Goal: Task Accomplishment & Management: Use online tool/utility

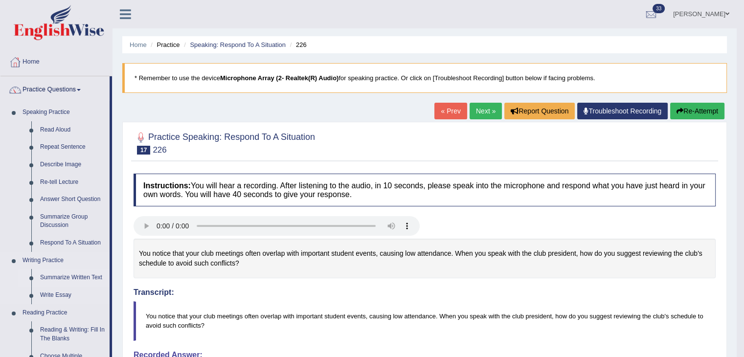
click at [64, 277] on link "Summarize Written Text" at bounding box center [73, 278] width 74 height 18
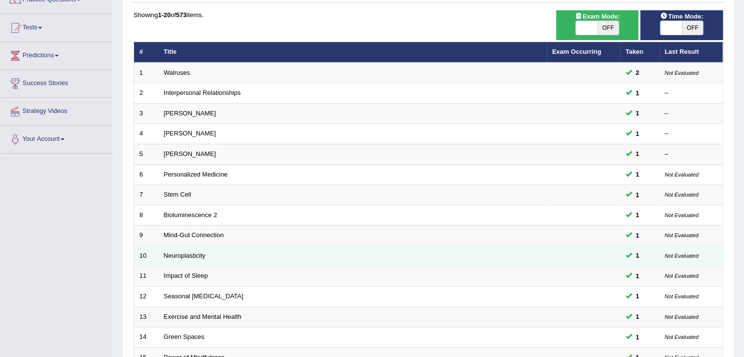
scroll to position [288, 0]
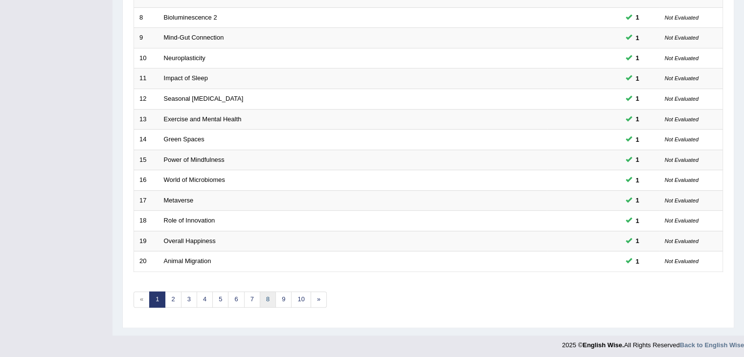
click at [264, 297] on link "8" at bounding box center [268, 300] width 16 height 16
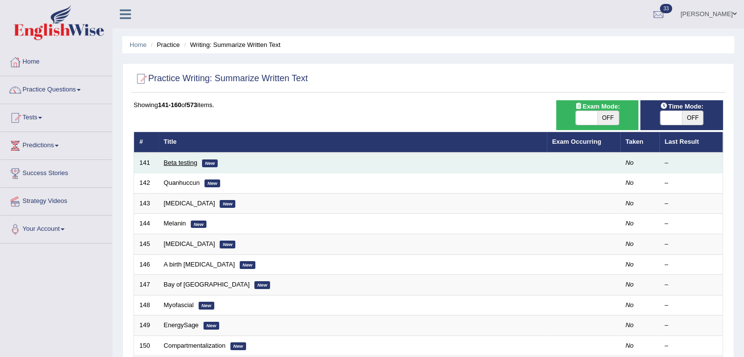
click at [174, 163] on link "Beta testing" at bounding box center [181, 162] width 34 height 7
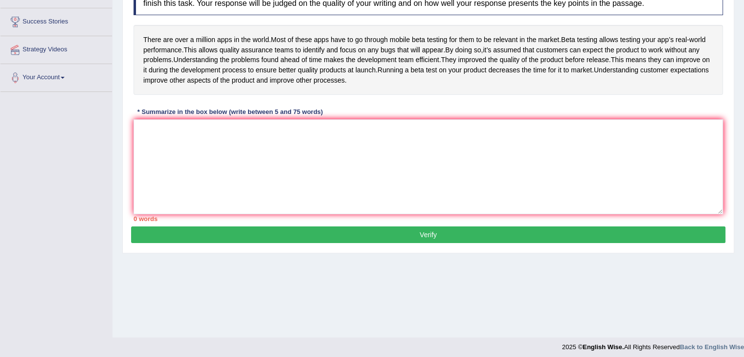
scroll to position [150, 0]
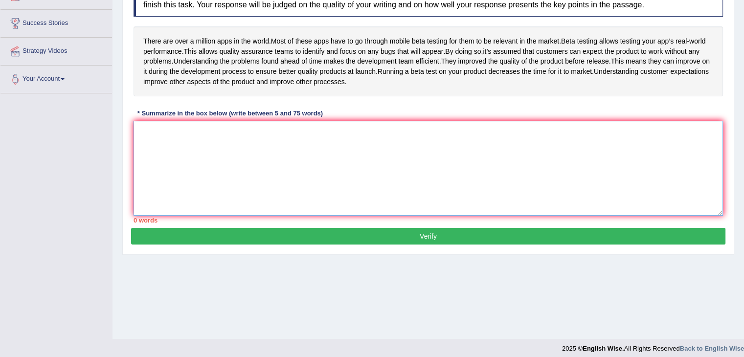
click at [174, 163] on textarea at bounding box center [429, 168] width 590 height 95
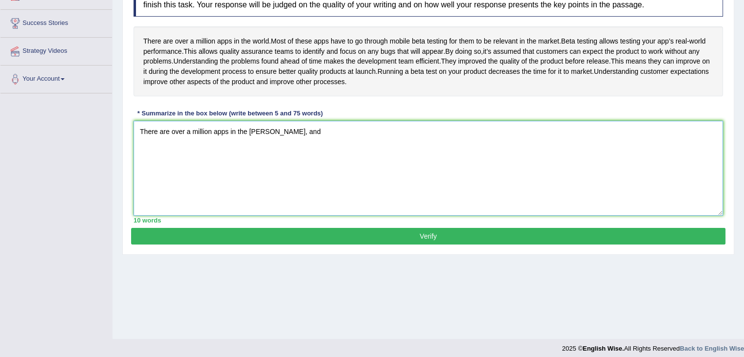
click at [254, 150] on textarea "There are over a million apps in the wold, and" at bounding box center [429, 168] width 590 height 95
click at [259, 147] on textarea "There are over a million apps in the wold, and" at bounding box center [429, 168] width 590 height 95
click at [289, 155] on textarea "There are over a million apps in the world, and" at bounding box center [429, 168] width 590 height 95
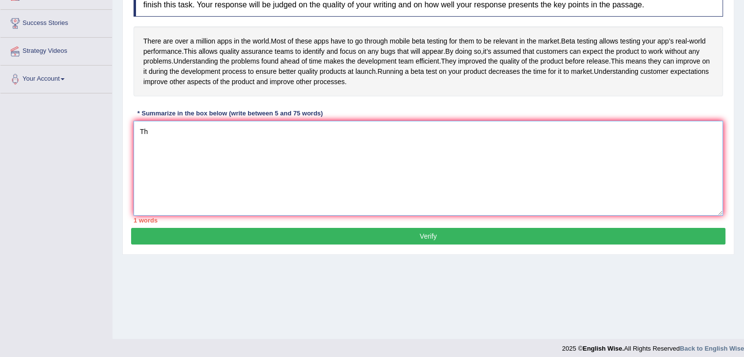
type textarea "T"
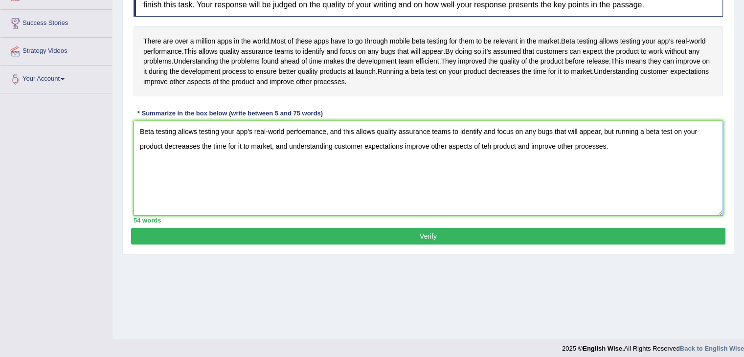
click at [188, 165] on textarea "Beta testing allows testing your app's real-world perfoemance, and this allows …" at bounding box center [429, 168] width 590 height 95
click at [307, 151] on textarea "Beta testing allows testing your app's real-world perfoemance, and this allows …" at bounding box center [429, 168] width 590 height 95
click at [489, 168] on textarea "Beta testing allows testing your app's real-world performance, and this allows …" at bounding box center [429, 168] width 590 height 95
click at [602, 152] on textarea "Beta testing allows testing your app's real-world performance, and this allows …" at bounding box center [429, 168] width 590 height 95
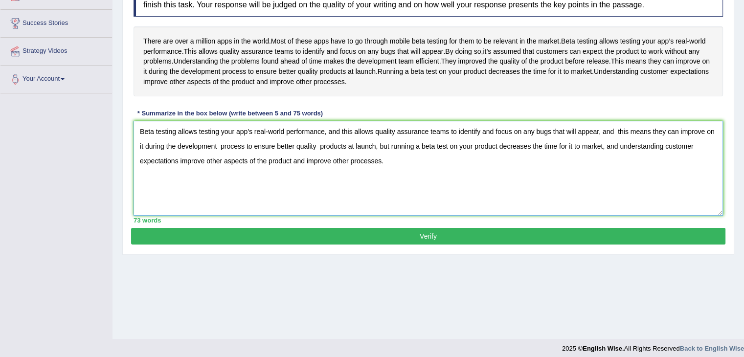
type textarea "Beta testing allows testing your app's real-world performance, and this allows …"
click at [382, 245] on button "Verify" at bounding box center [428, 236] width 595 height 17
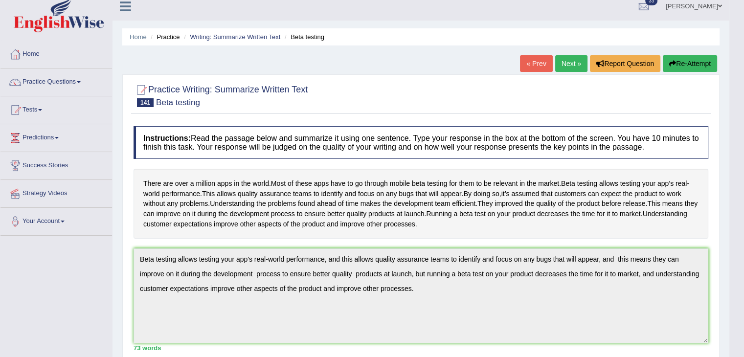
scroll to position [0, 0]
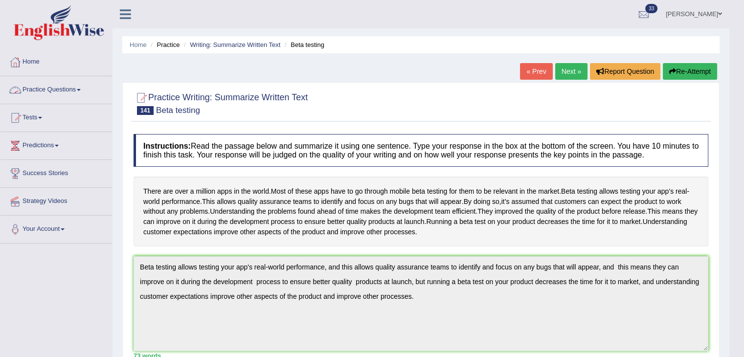
click at [80, 91] on link "Practice Questions" at bounding box center [56, 88] width 112 height 24
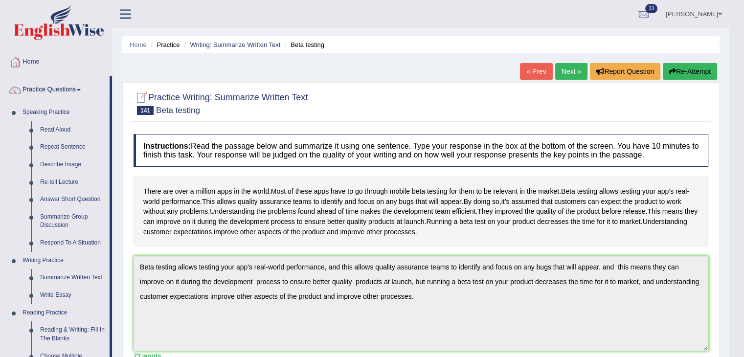
click at [568, 75] on link "Next »" at bounding box center [571, 71] width 32 height 17
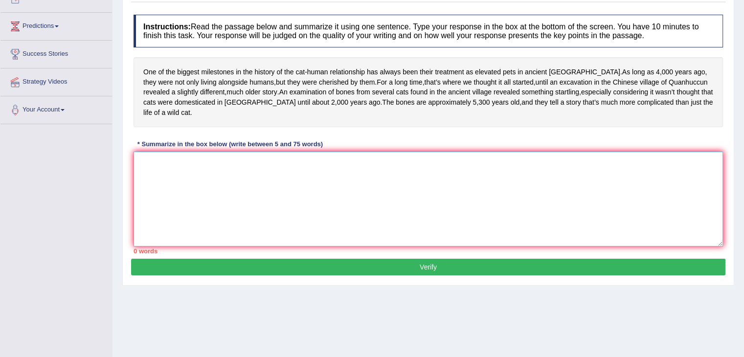
click at [262, 217] on textarea at bounding box center [429, 199] width 590 height 95
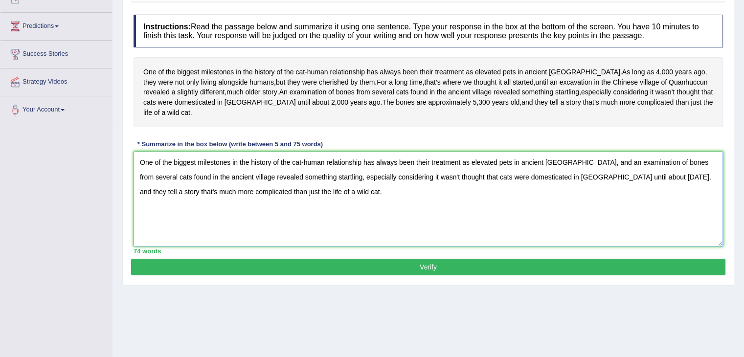
type textarea "One of the biggest milestones in the history of the cat-human relationship has …"
click at [307, 273] on button "Verify" at bounding box center [428, 267] width 595 height 17
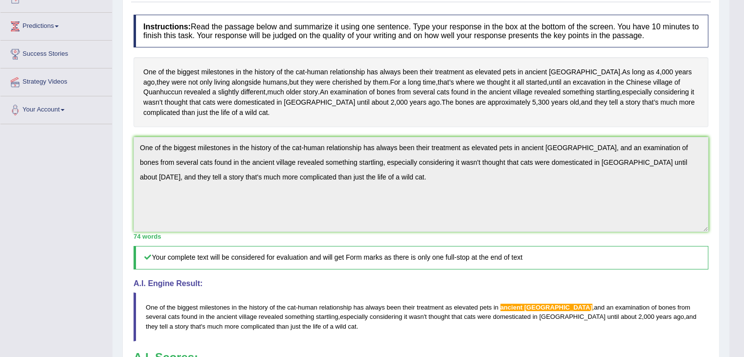
scroll to position [298, 0]
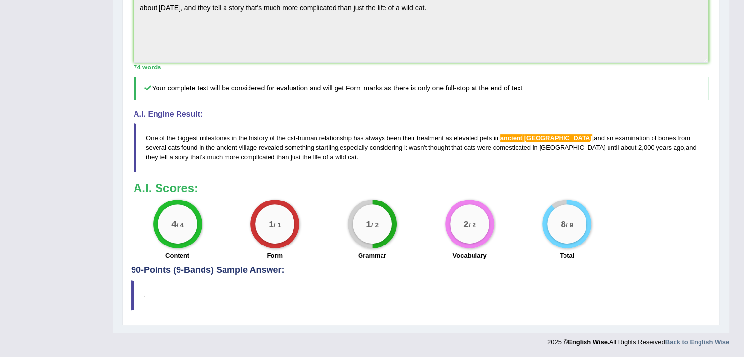
click at [523, 138] on span at bounding box center [524, 138] width 2 height 7
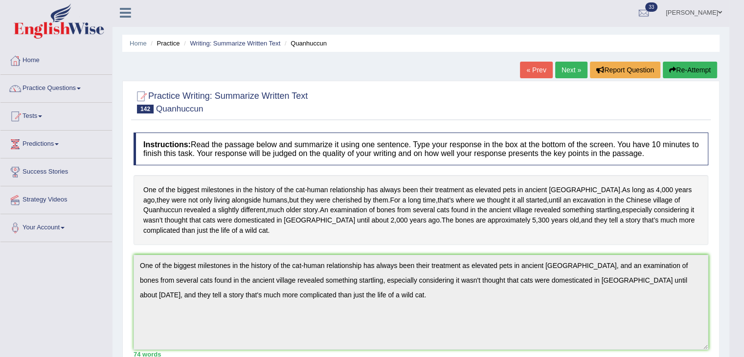
scroll to position [0, 0]
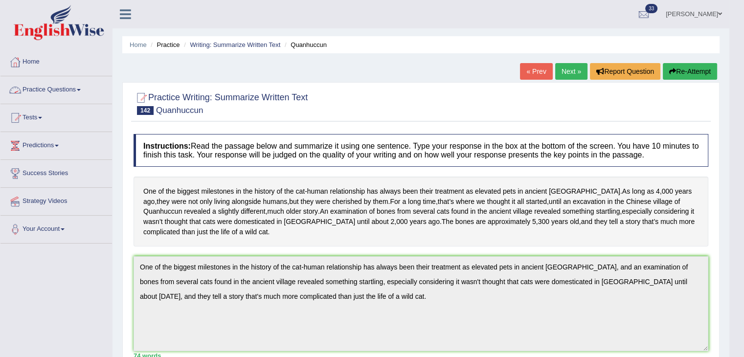
click at [71, 90] on link "Practice Questions" at bounding box center [56, 88] width 112 height 24
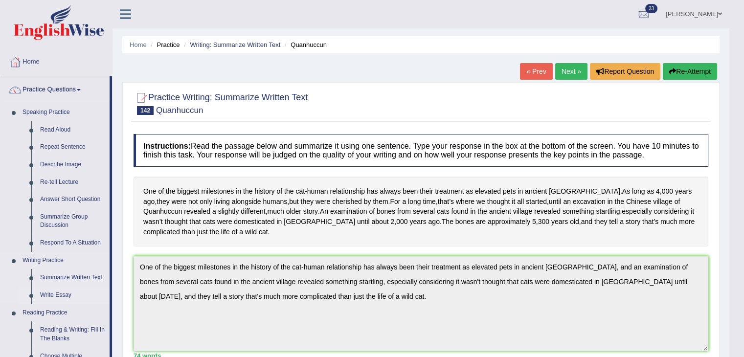
click at [60, 296] on link "Write Essay" at bounding box center [73, 296] width 74 height 18
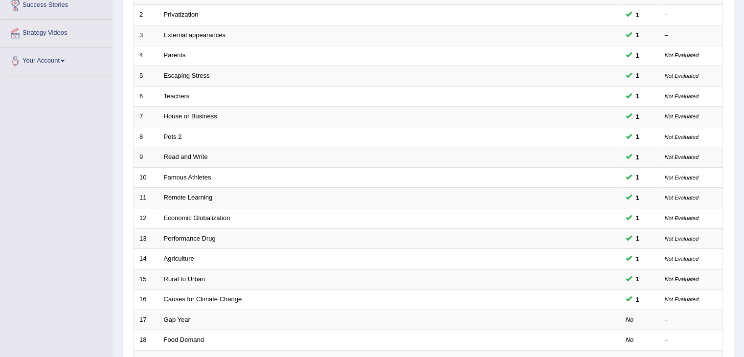
scroll to position [288, 0]
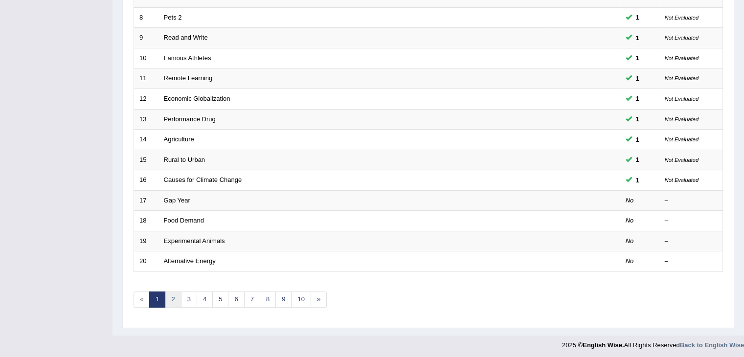
click at [171, 292] on link "2" at bounding box center [173, 300] width 16 height 16
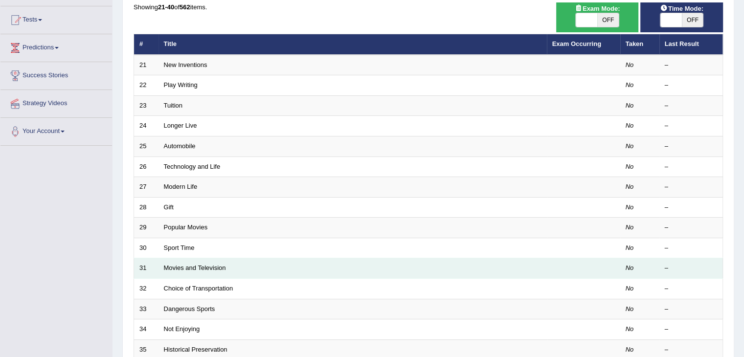
scroll to position [126, 0]
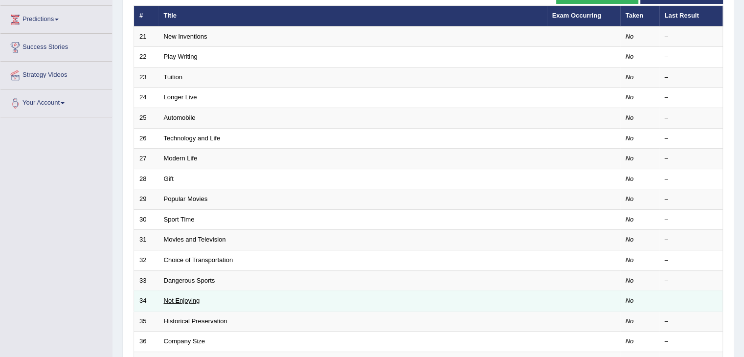
click at [190, 300] on link "Not Enjoying" at bounding box center [182, 300] width 36 height 7
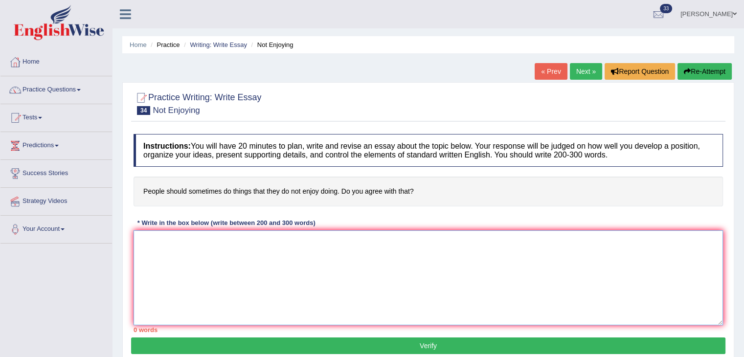
click at [162, 253] on textarea at bounding box center [429, 277] width 590 height 95
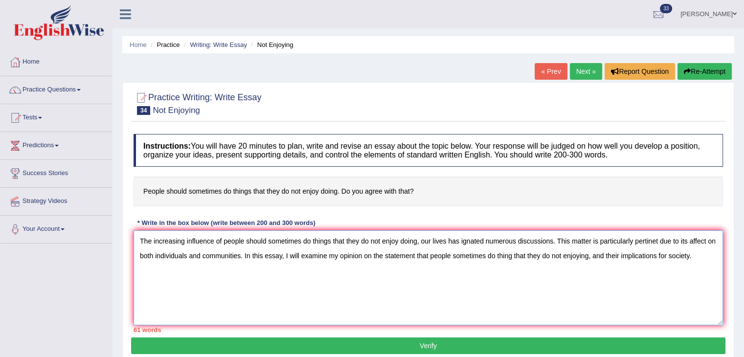
click at [693, 240] on textarea "The increasing influence of people should sometimes do things that they do not …" at bounding box center [429, 277] width 590 height 95
click at [369, 253] on textarea "The increasing influence of people should sometimes do things that they do not …" at bounding box center [429, 277] width 590 height 95
click at [371, 255] on textarea "The increasing influence of people should sometimes do things that they do not …" at bounding box center [429, 277] width 590 height 95
click at [705, 255] on textarea "The increasing influence of people should sometimes do things that they do not …" at bounding box center [429, 277] width 590 height 95
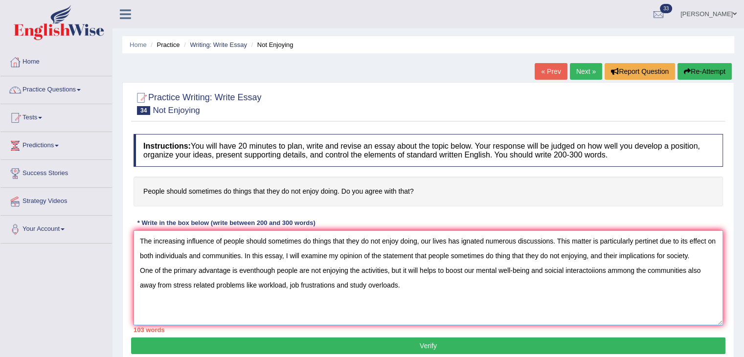
click at [437, 270] on textarea "The increasing influence of people should sometimes do things that they do not …" at bounding box center [429, 277] width 590 height 95
click at [401, 288] on textarea "The increasing influence of people should sometimes do things that they do not …" at bounding box center [429, 277] width 590 height 95
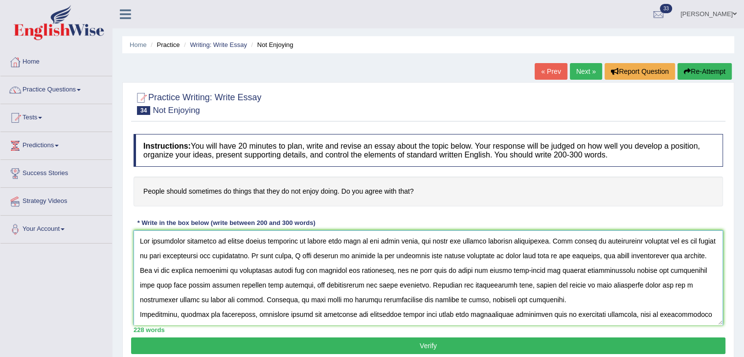
click at [254, 268] on textarea at bounding box center [429, 277] width 590 height 95
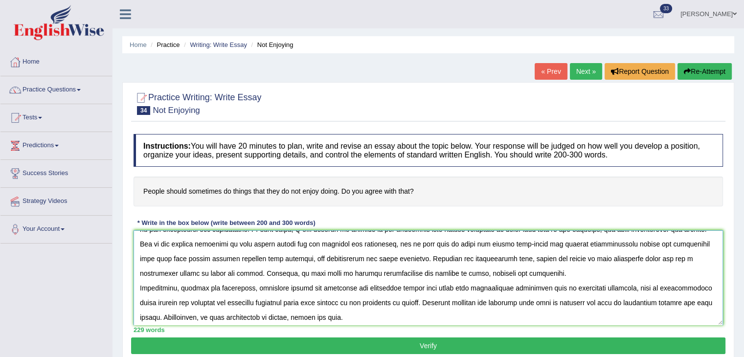
scroll to position [24, 0]
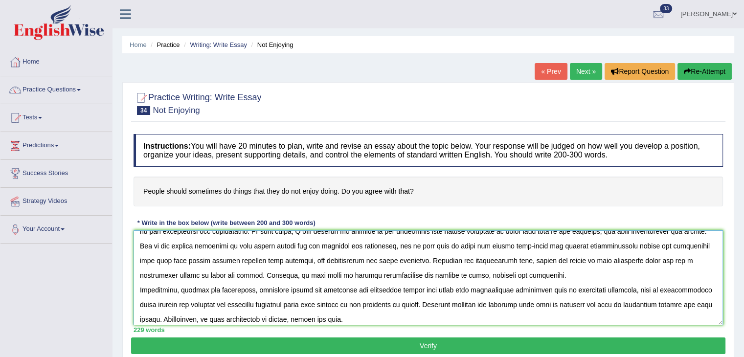
click at [596, 243] on textarea at bounding box center [429, 277] width 590 height 95
click at [617, 245] on textarea at bounding box center [429, 277] width 590 height 95
click at [239, 255] on textarea at bounding box center [429, 277] width 590 height 95
click at [338, 259] on textarea at bounding box center [429, 277] width 590 height 95
click at [634, 260] on textarea at bounding box center [429, 277] width 590 height 95
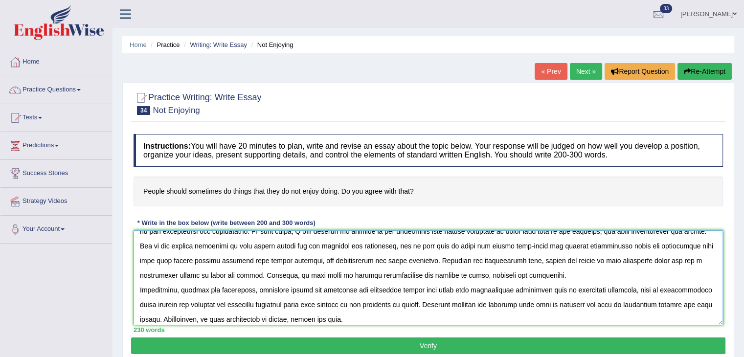
click at [341, 272] on textarea at bounding box center [429, 277] width 590 height 95
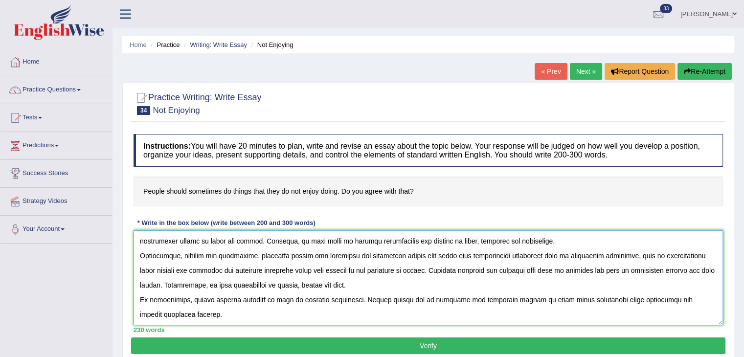
scroll to position [59, 0]
click at [349, 254] on textarea at bounding box center [429, 277] width 590 height 95
click at [415, 255] on textarea at bounding box center [429, 277] width 590 height 95
click at [424, 255] on textarea at bounding box center [429, 277] width 590 height 95
click at [427, 253] on textarea at bounding box center [429, 277] width 590 height 95
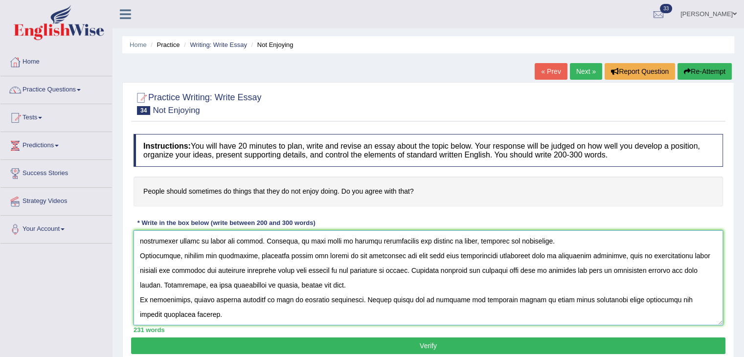
click at [442, 257] on textarea at bounding box center [429, 277] width 590 height 95
click at [530, 273] on textarea at bounding box center [429, 277] width 590 height 95
click at [582, 268] on textarea at bounding box center [429, 277] width 590 height 95
click at [584, 269] on textarea at bounding box center [429, 277] width 590 height 95
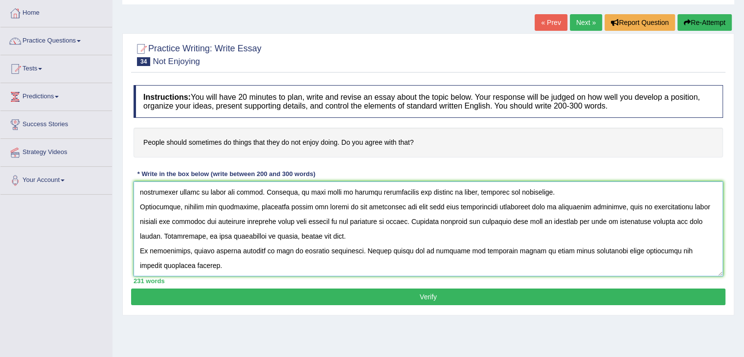
scroll to position [51, 0]
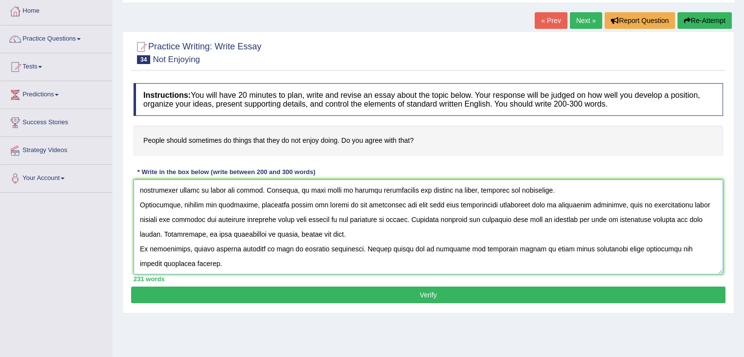
click at [665, 217] on textarea at bounding box center [429, 227] width 590 height 95
click at [230, 233] on textarea at bounding box center [429, 227] width 590 height 95
click at [321, 233] on textarea at bounding box center [429, 227] width 590 height 95
click at [484, 247] on textarea at bounding box center [429, 227] width 590 height 95
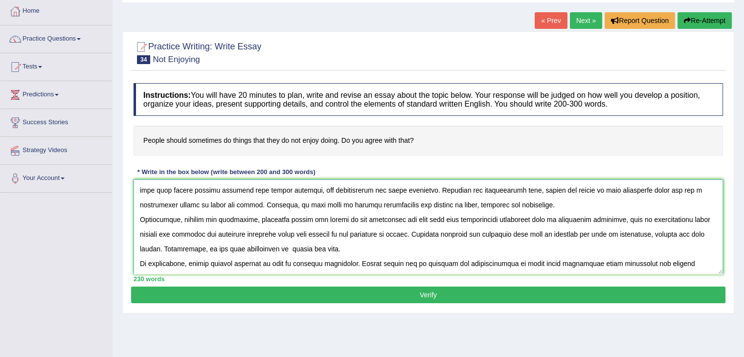
scroll to position [59, 0]
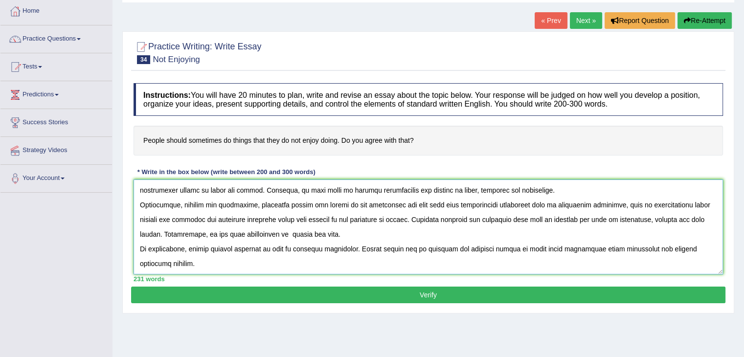
type textarea "The increasing influence of people should sometimes do things that they do not …"
click at [467, 291] on button "Verify" at bounding box center [428, 295] width 595 height 17
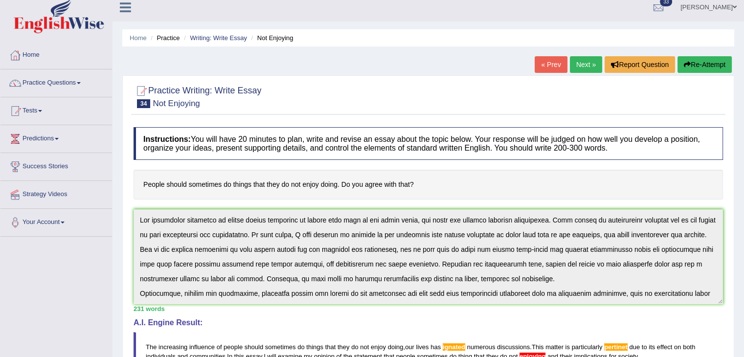
scroll to position [0, 0]
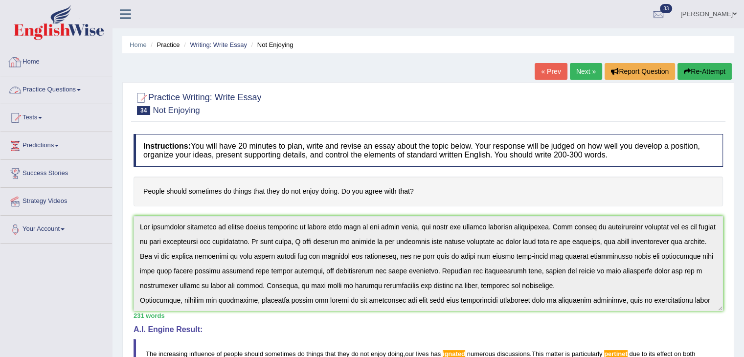
click at [67, 88] on link "Practice Questions" at bounding box center [56, 88] width 112 height 24
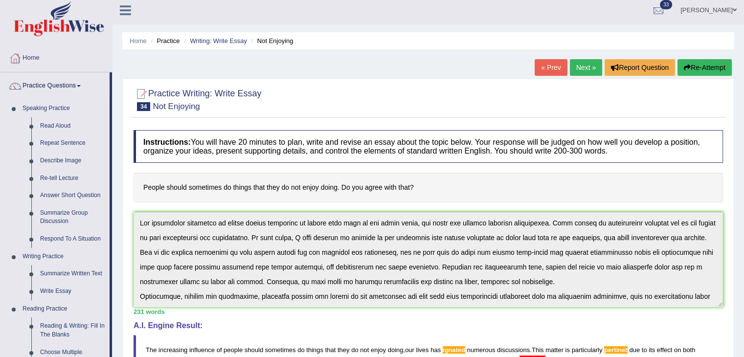
scroll to position [1, 0]
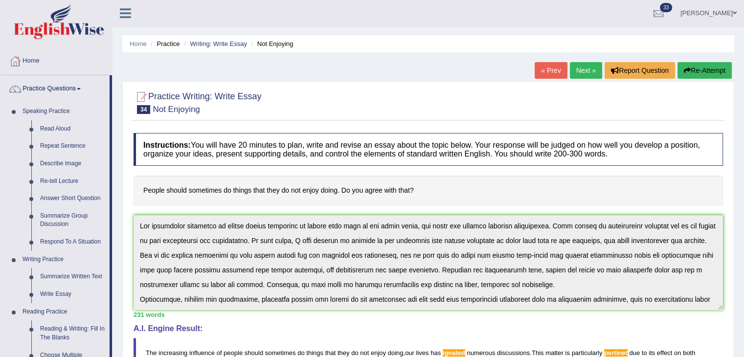
click at [125, 192] on div "Practice Writing: Write Essay 34 Not Enjoying Instructions: You will have 20 mi…" at bounding box center [428, 338] width 612 height 515
